Goal: Information Seeking & Learning: Learn about a topic

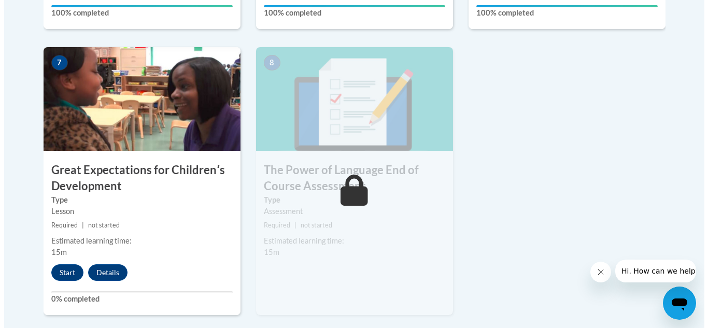
scroll to position [859, 0]
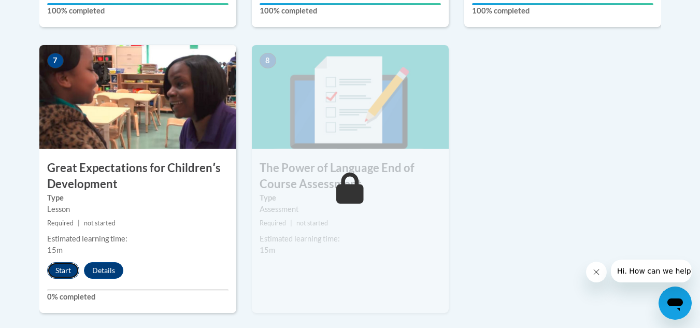
click at [63, 268] on button "Start" at bounding box center [63, 270] width 32 height 17
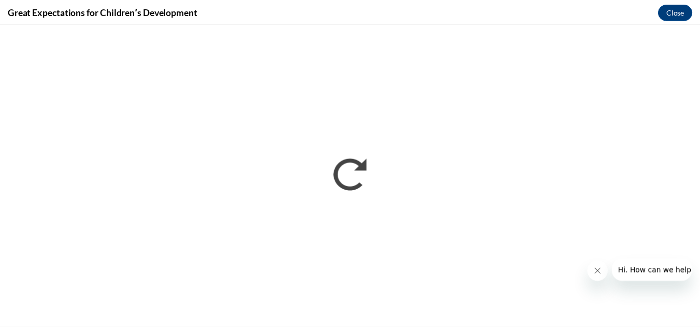
scroll to position [0, 0]
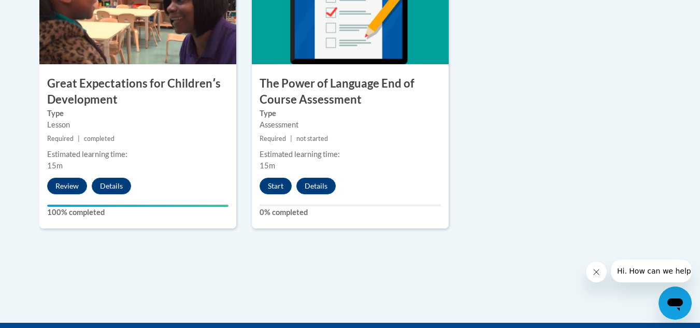
scroll to position [953, 0]
